Goal: Task Accomplishment & Management: Manage account settings

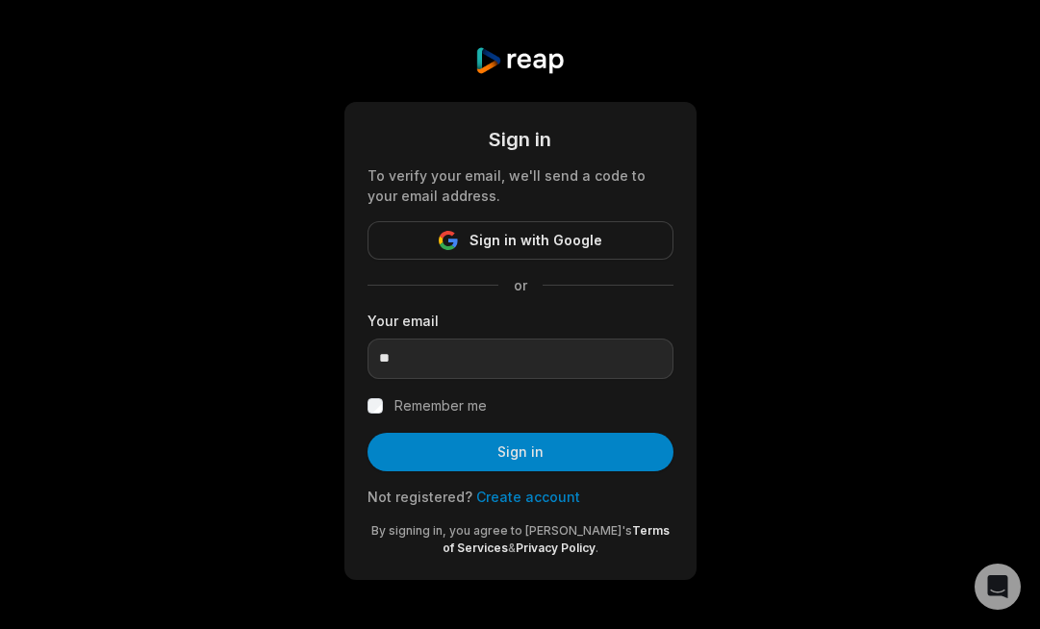
type input "**********"
click at [426, 406] on label "Remember me" at bounding box center [440, 405] width 92 height 23
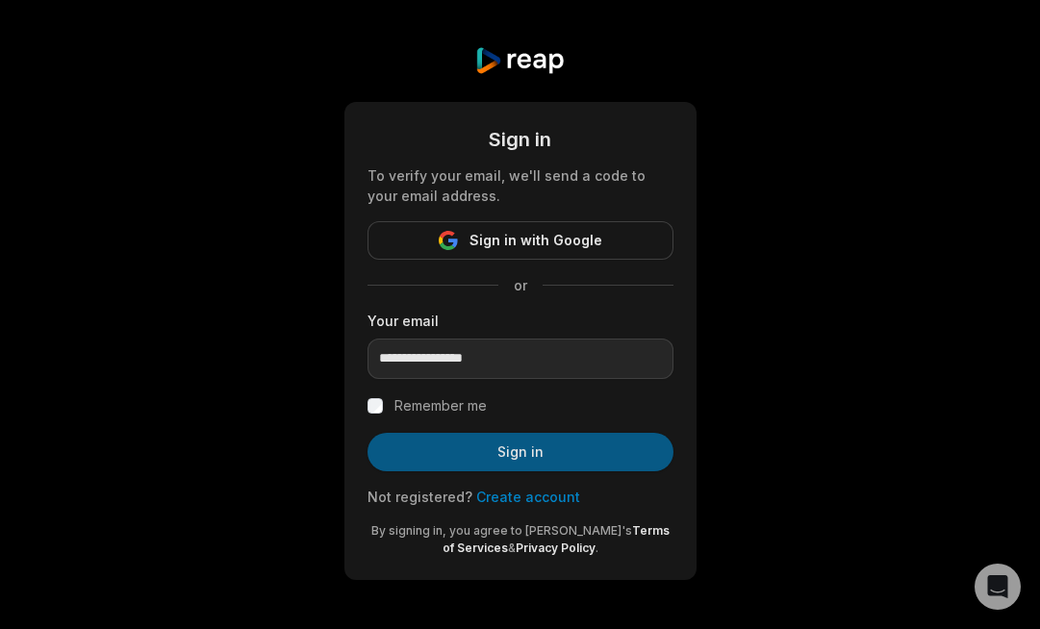
click at [446, 448] on button "Sign in" at bounding box center [521, 452] width 306 height 38
